Goal: Download file/media

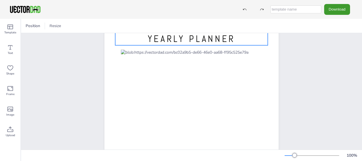
scroll to position [23, 0]
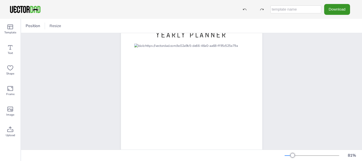
click at [338, 11] on button "Download" at bounding box center [337, 9] width 26 height 11
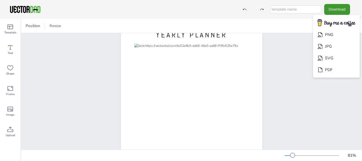
click at [287, 56] on div "[DOMAIN_NAME] YEARLY PLANNER" at bounding box center [191, 110] width 341 height 200
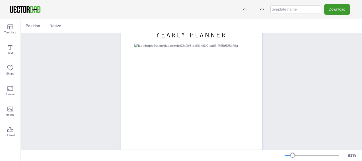
scroll to position [0, 0]
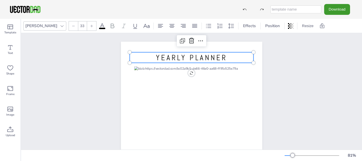
click at [225, 55] on p "YEARLY PLANNER" at bounding box center [192, 57] width 124 height 11
click at [223, 59] on span "YEARLY PLANNER" at bounding box center [191, 58] width 71 height 10
drag, startPoint x: 224, startPoint y: 58, endPoint x: 132, endPoint y: 61, distance: 92.3
click at [132, 61] on p "YEARLY PLANNER" at bounding box center [192, 57] width 124 height 11
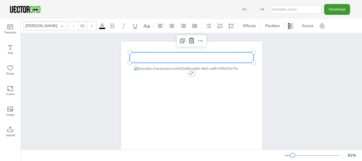
click at [295, 68] on div "[DOMAIN_NAME]" at bounding box center [191, 133] width 341 height 200
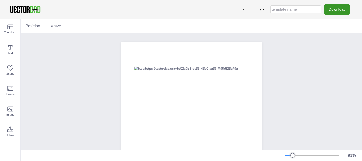
click at [333, 4] on button "Download" at bounding box center [337, 9] width 26 height 11
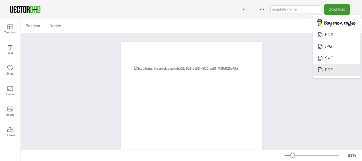
click at [323, 70] on icon "Download" at bounding box center [321, 69] width 4 height 5
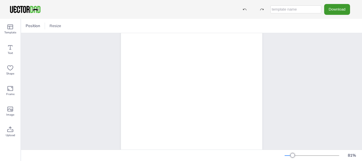
scroll to position [88, 0]
